Goal: Information Seeking & Learning: Learn about a topic

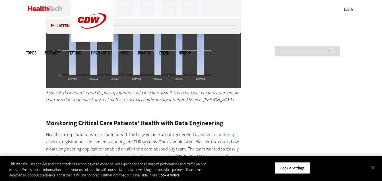
scroll to position [1472, 0]
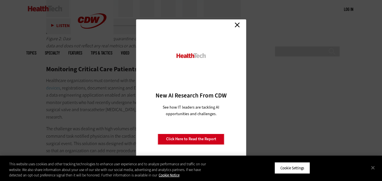
click at [235, 23] on link "Close" at bounding box center [237, 25] width 9 height 9
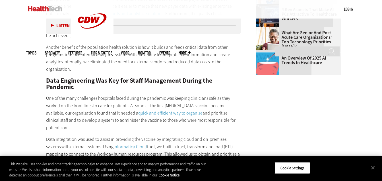
scroll to position [811, 0]
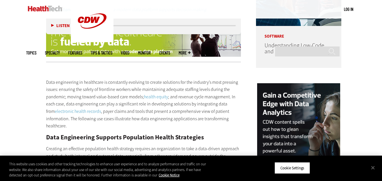
scroll to position [497, 0]
